Goal: Task Accomplishment & Management: Manage account settings

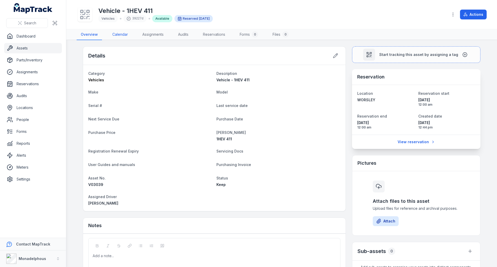
click at [120, 34] on link "Calendar" at bounding box center [120, 34] width 24 height 11
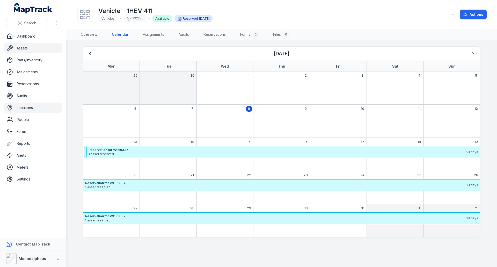
click at [19, 108] on link "Locations" at bounding box center [33, 107] width 58 height 10
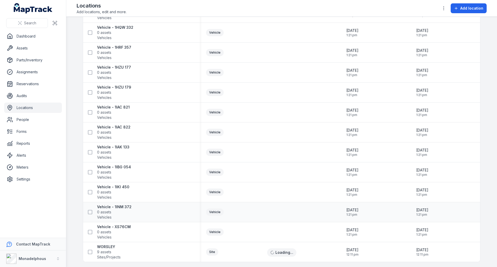
scroll to position [521, 0]
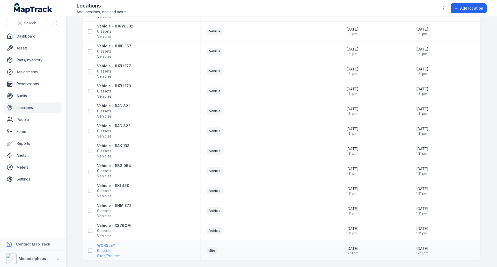
click at [105, 246] on strong "WORSLEY" at bounding box center [109, 245] width 24 height 5
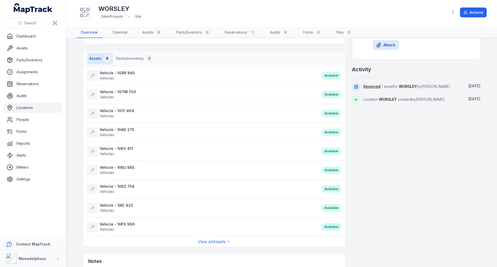
scroll to position [100, 0]
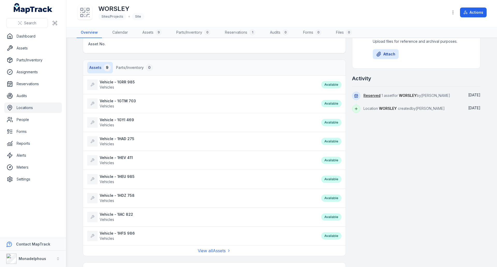
click at [119, 157] on strong "Vehicle - 1HEV 411" at bounding box center [116, 157] width 33 height 5
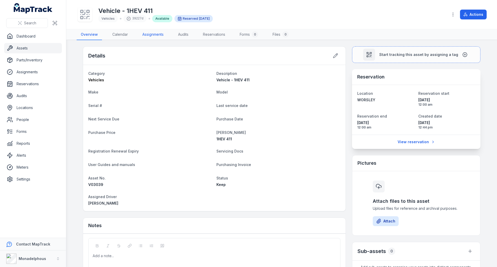
click at [150, 33] on link "Assignments" at bounding box center [153, 34] width 30 height 11
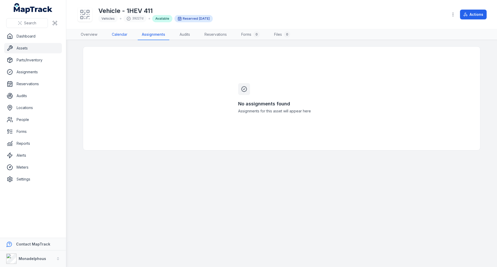
click at [115, 32] on link "Calendar" at bounding box center [120, 34] width 24 height 11
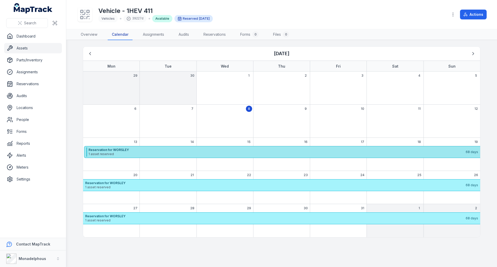
click at [110, 152] on span "1 asset reserved" at bounding box center [277, 154] width 377 height 4
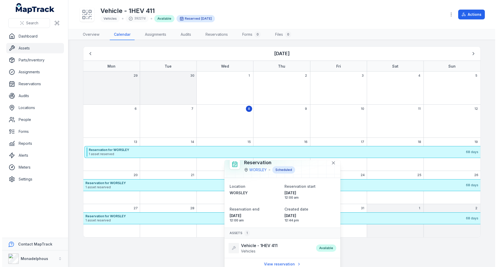
scroll to position [6, 0]
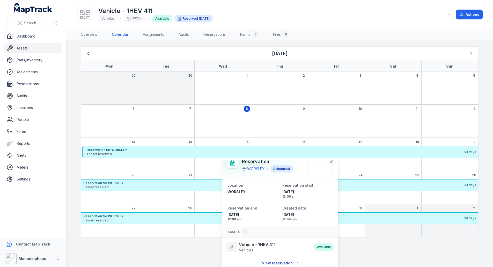
click at [280, 263] on link "View reservation" at bounding box center [281, 263] width 44 height 10
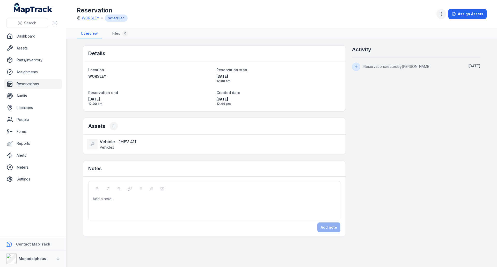
click at [444, 13] on icon "button" at bounding box center [441, 13] width 5 height 5
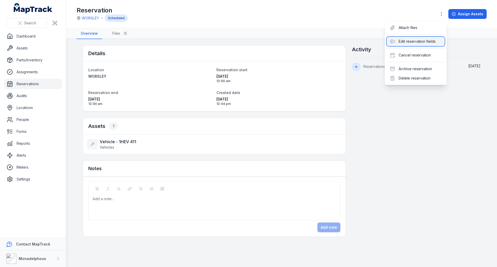
click at [411, 40] on div "Edit reservation fields" at bounding box center [416, 41] width 58 height 9
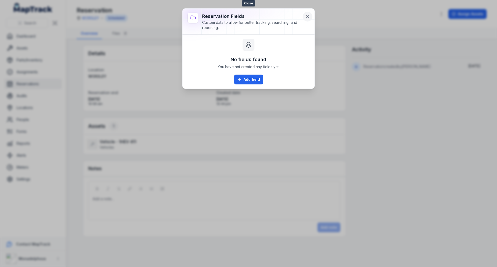
click at [307, 15] on icon at bounding box center [307, 16] width 5 height 5
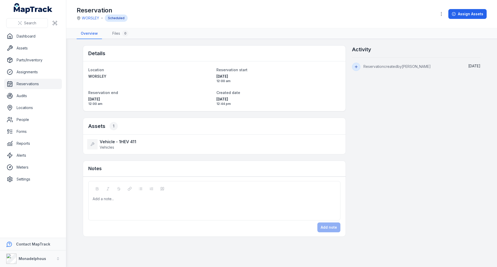
click at [224, 76] on span "[DATE]" at bounding box center [278, 76] width 124 height 5
click at [224, 80] on span "12:00 am" at bounding box center [278, 81] width 124 height 4
